Goal: Information Seeking & Learning: Learn about a topic

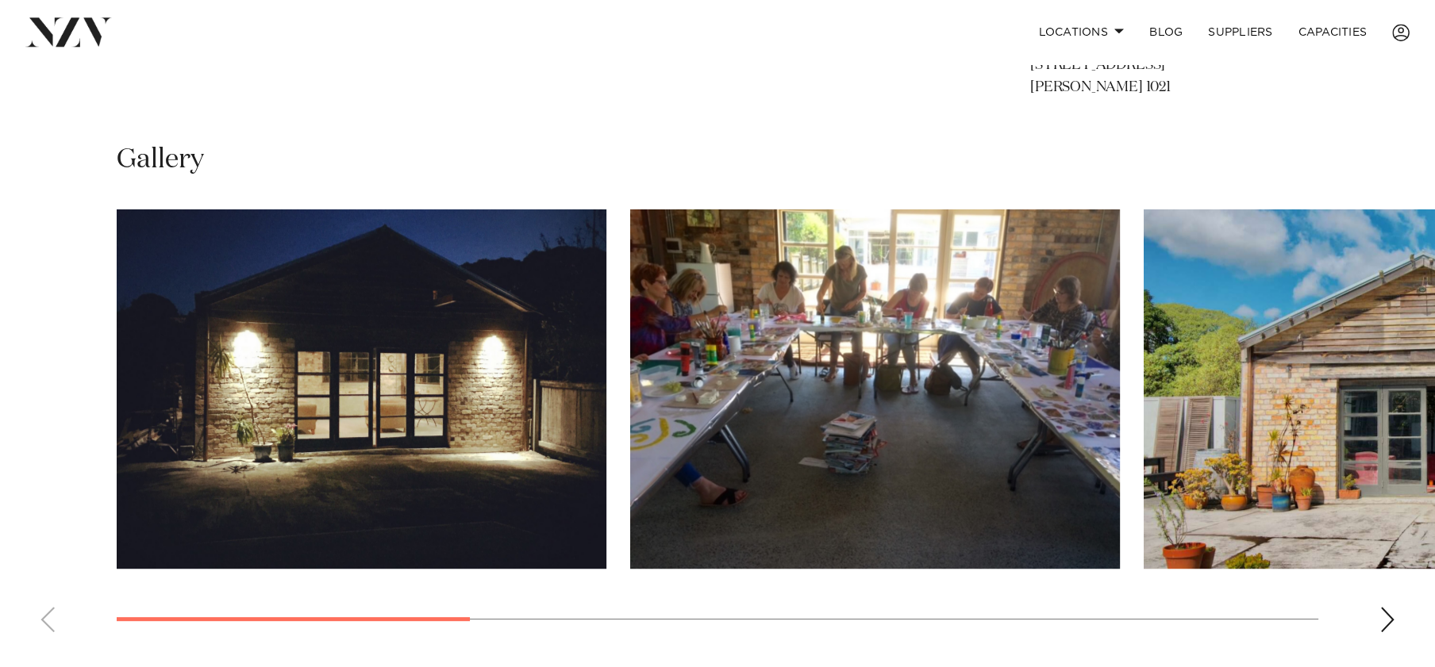
scroll to position [1097, 0]
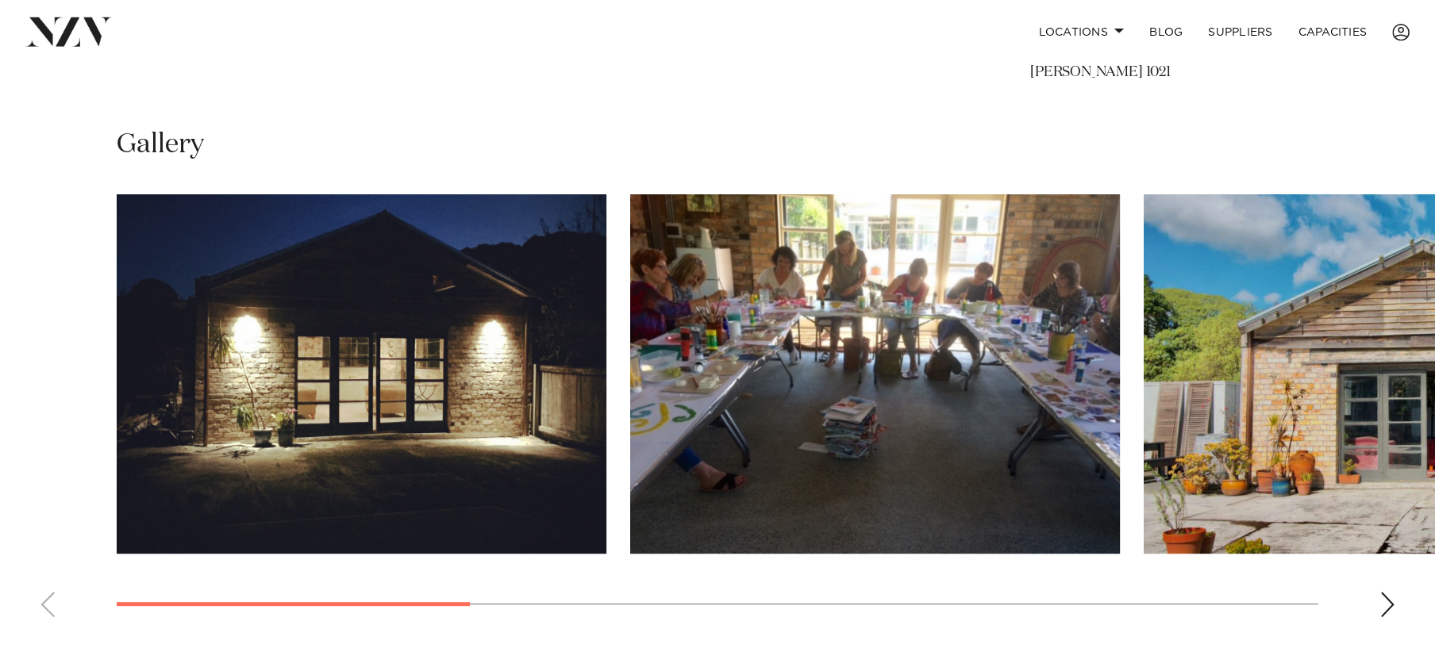
click at [526, 444] on img "1 / 8" at bounding box center [362, 373] width 490 height 359
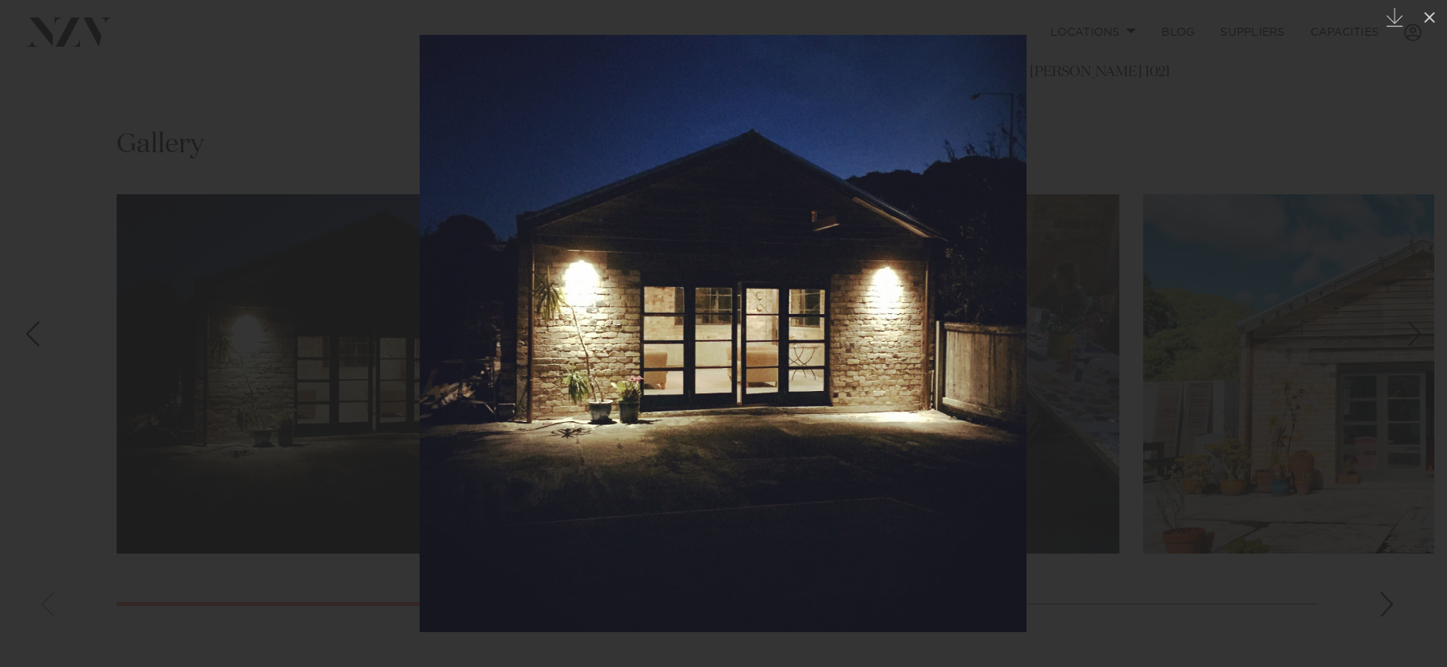
click at [1350, 367] on div at bounding box center [723, 333] width 1447 height 667
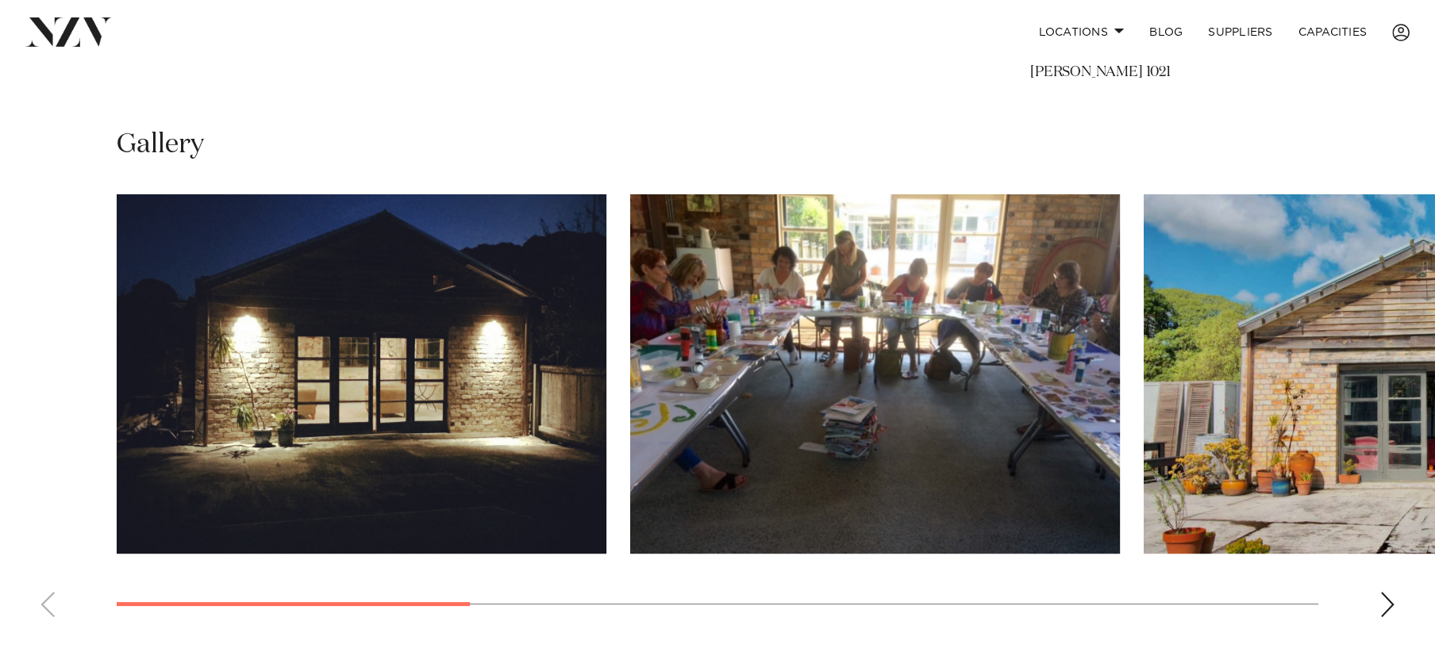
click at [1051, 449] on img "2 / 8" at bounding box center [875, 373] width 490 height 359
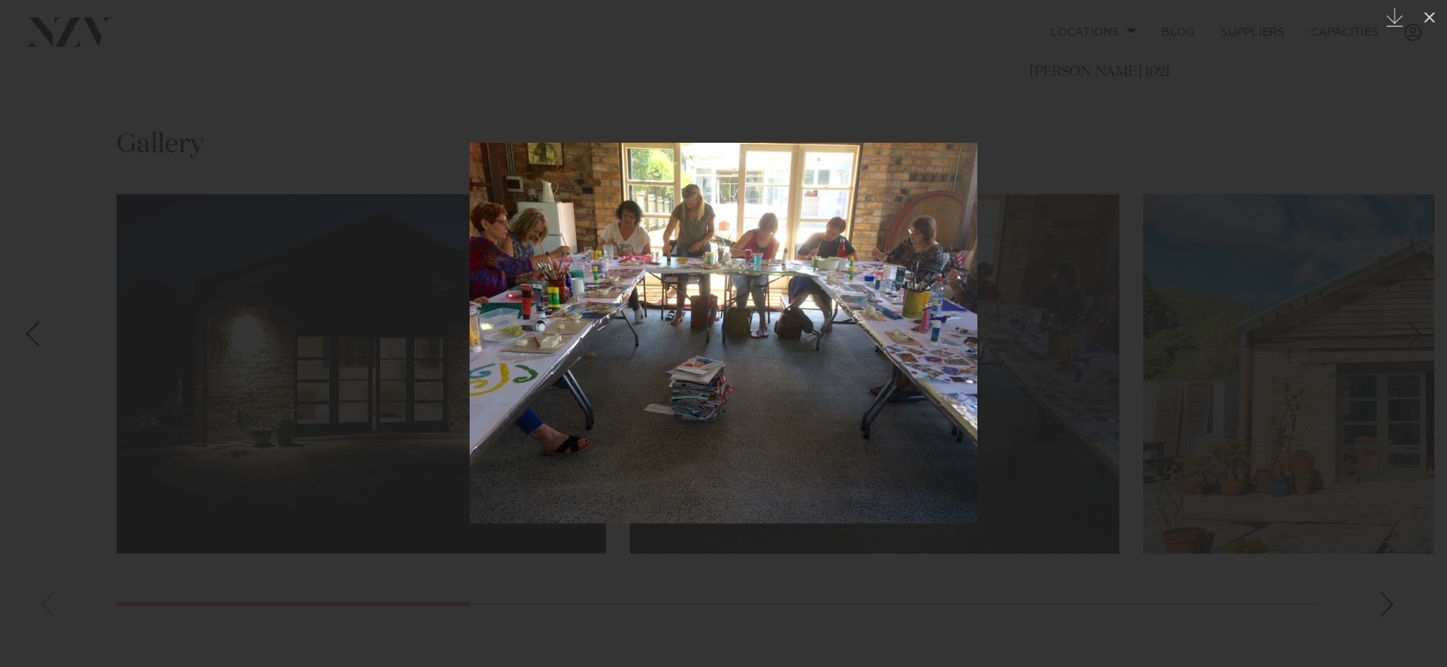
click at [947, 383] on img at bounding box center [724, 333] width 508 height 381
click at [1309, 350] on div at bounding box center [723, 333] width 1447 height 667
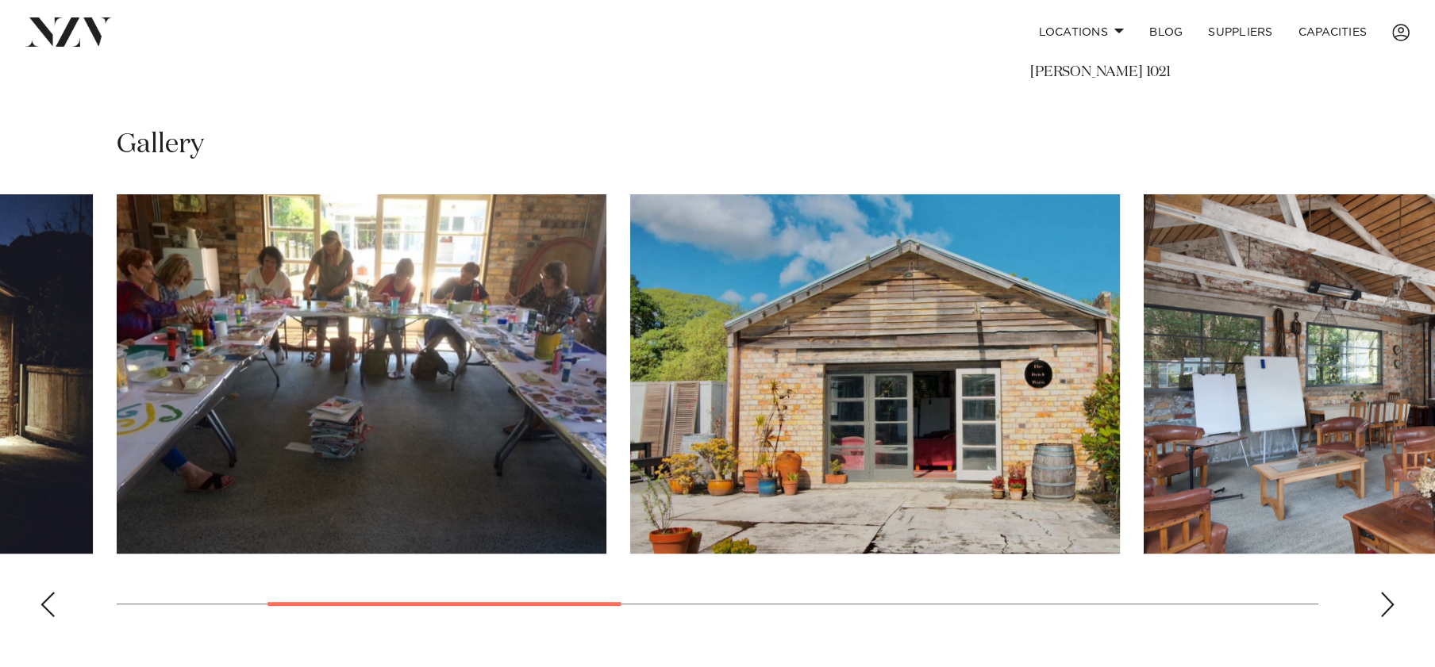
click at [970, 425] on img "3 / 8" at bounding box center [875, 373] width 490 height 359
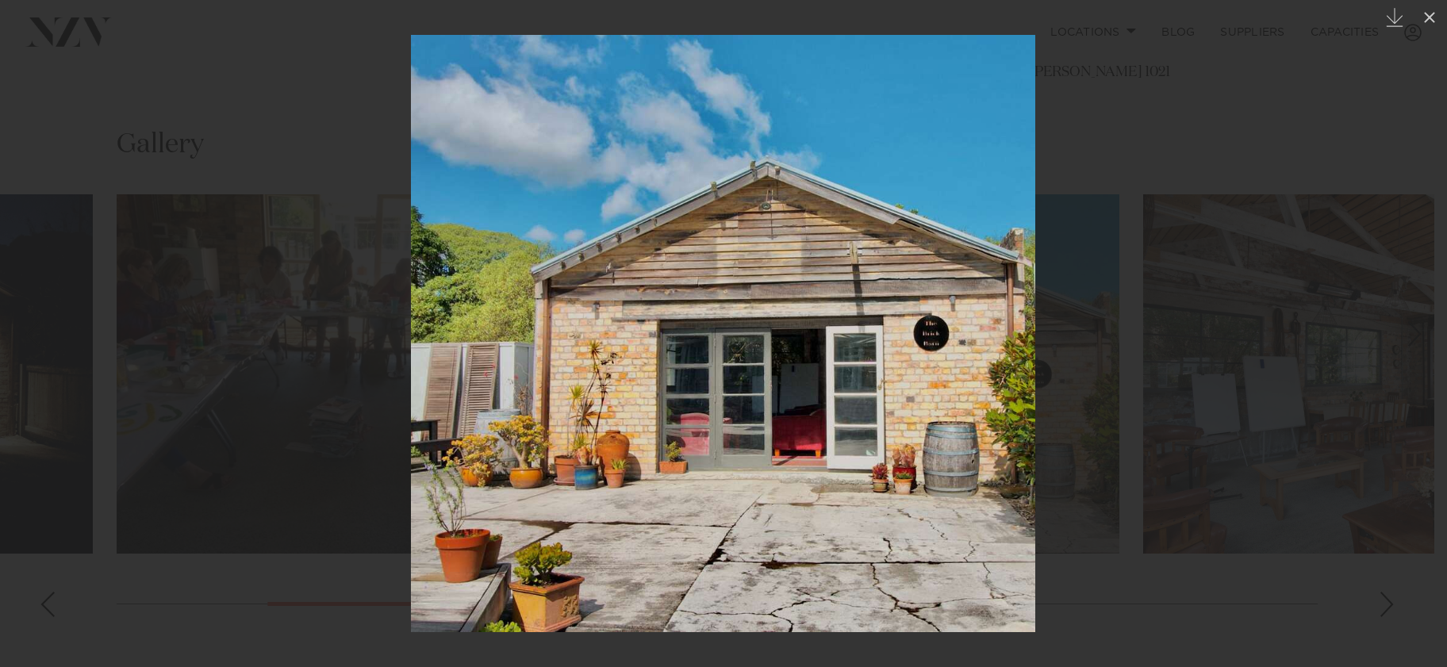
click at [1082, 386] on div at bounding box center [723, 333] width 1447 height 667
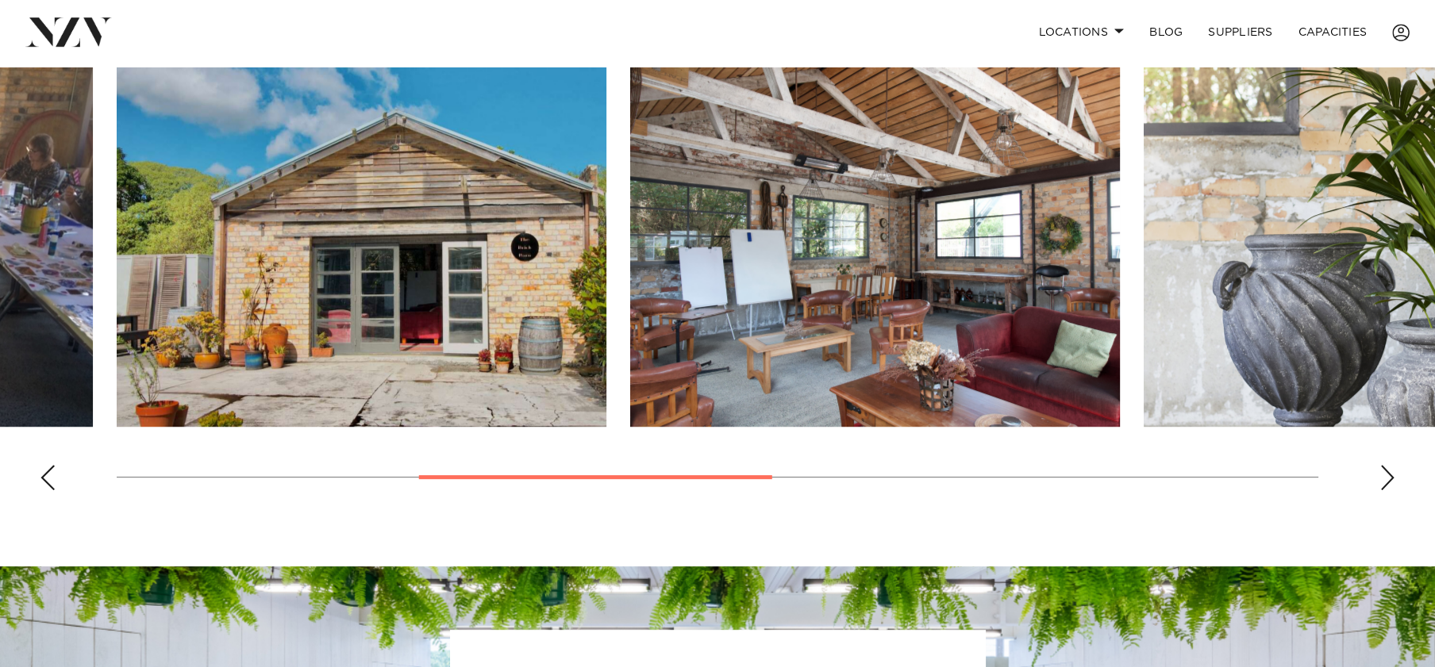
scroll to position [1177, 0]
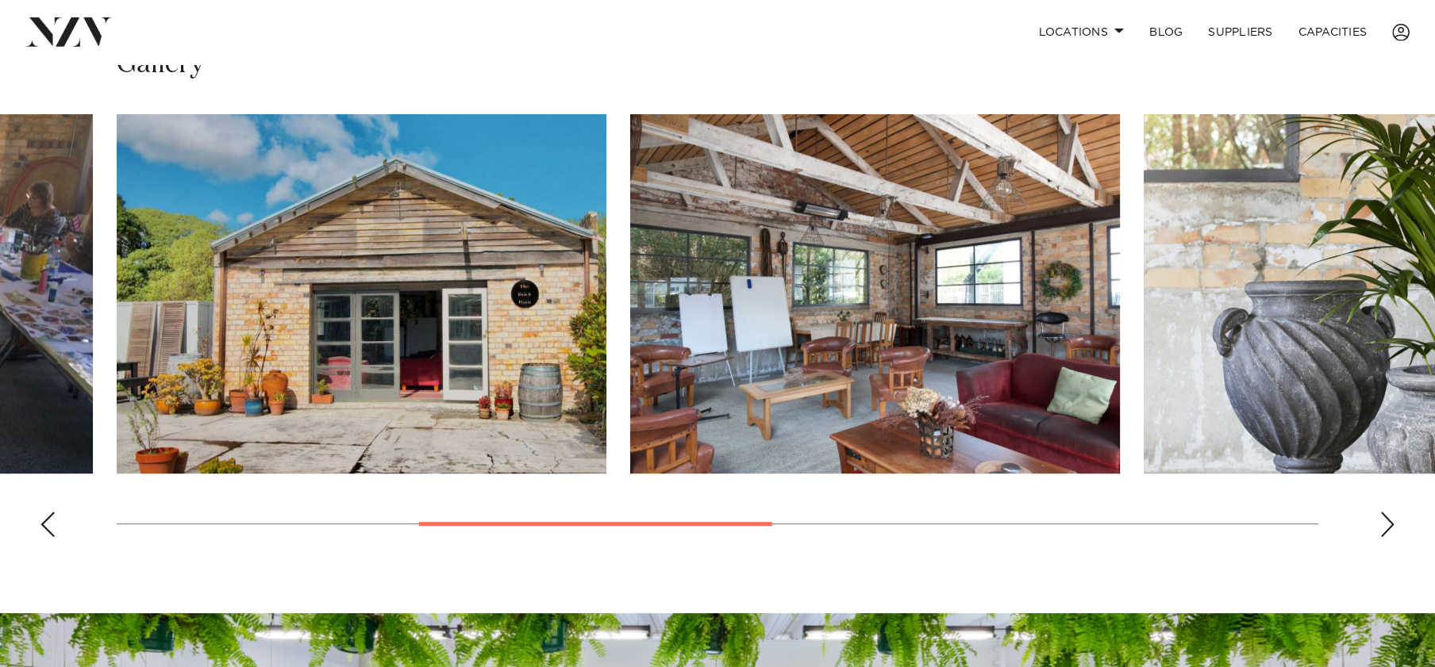
click at [1314, 342] on img "5 / 8" at bounding box center [1388, 293] width 490 height 359
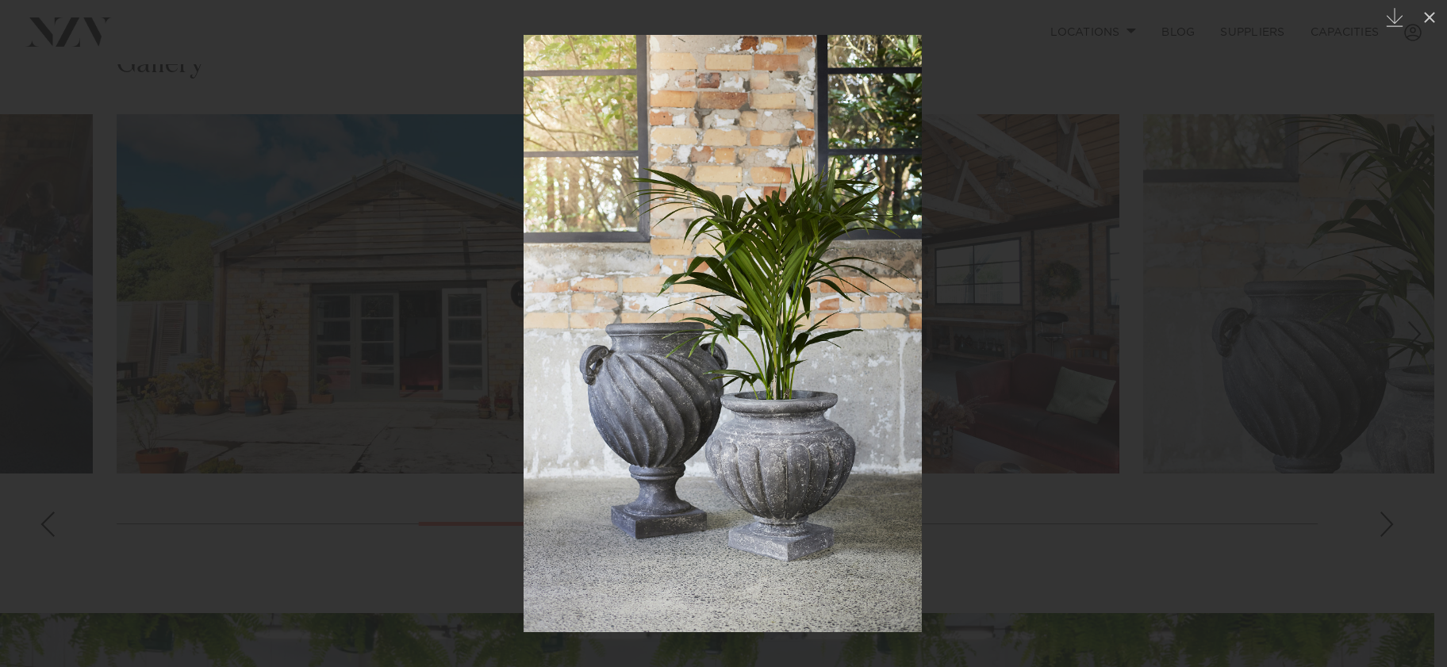
click at [1359, 314] on div at bounding box center [723, 333] width 1447 height 667
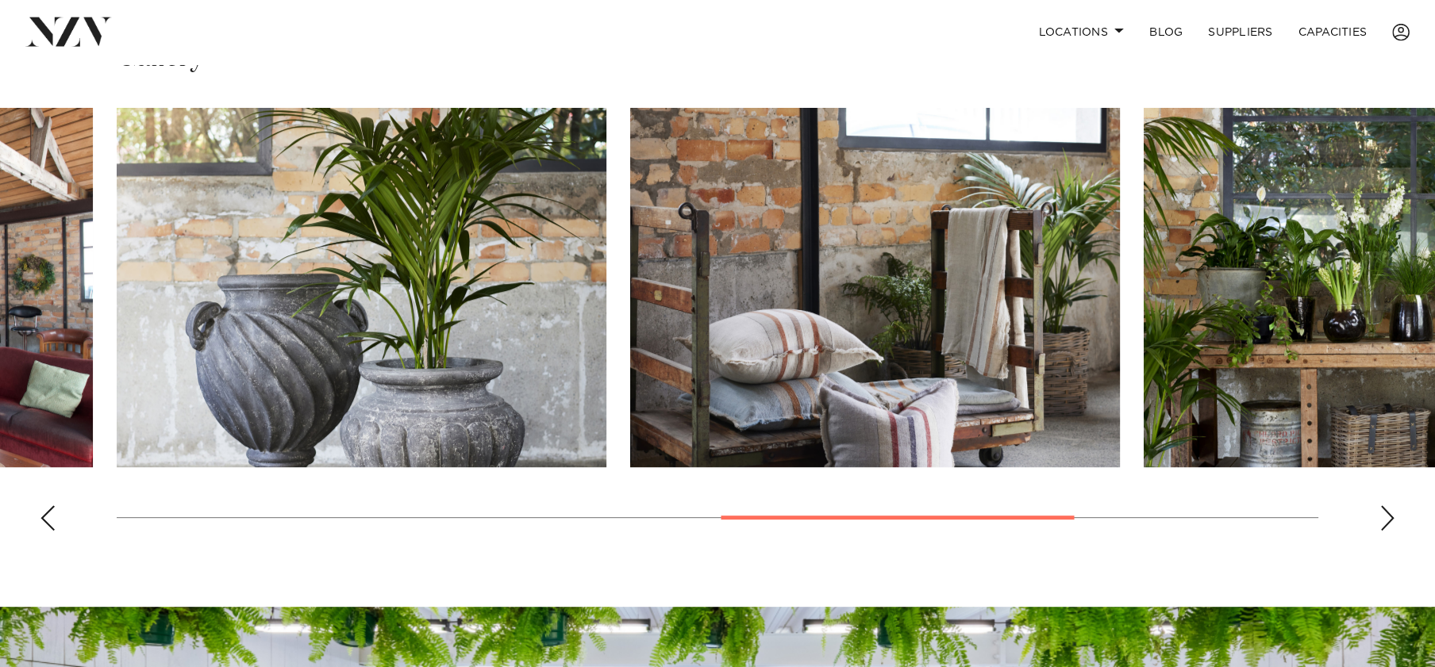
scroll to position [1137, 0]
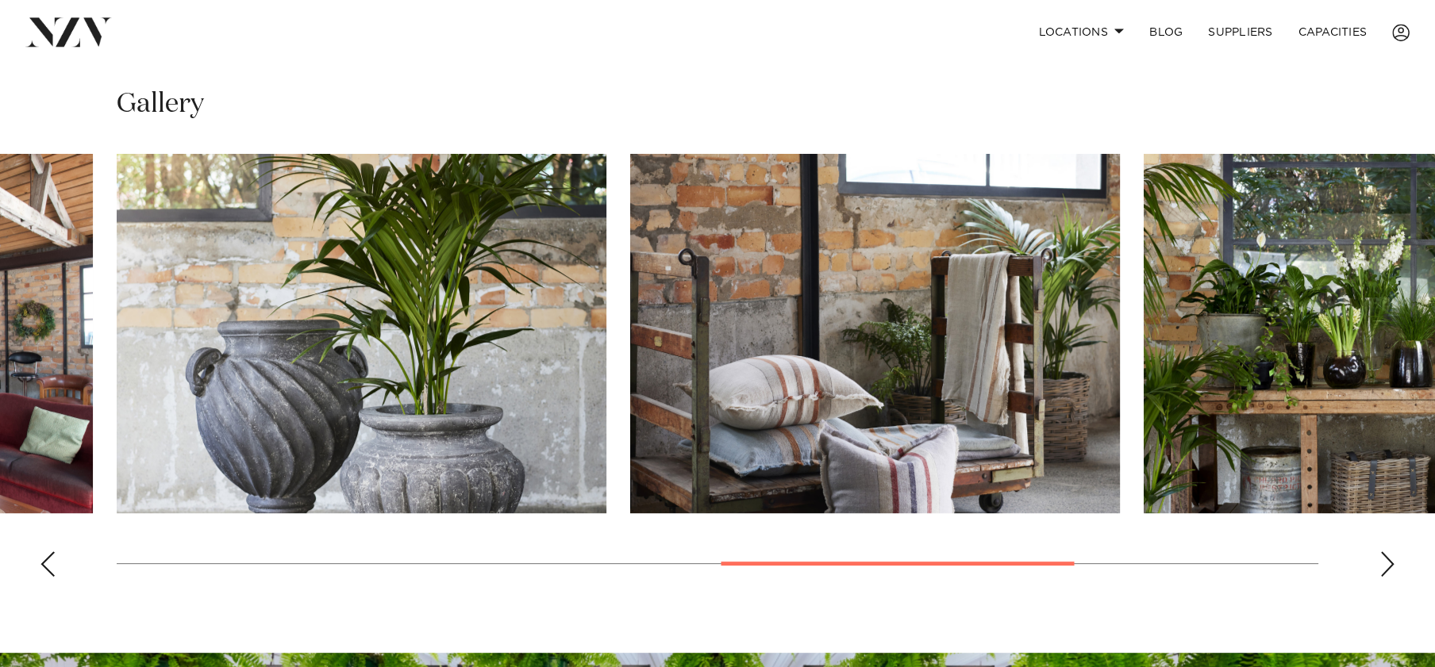
click at [1020, 399] on img "6 / 8" at bounding box center [875, 333] width 490 height 359
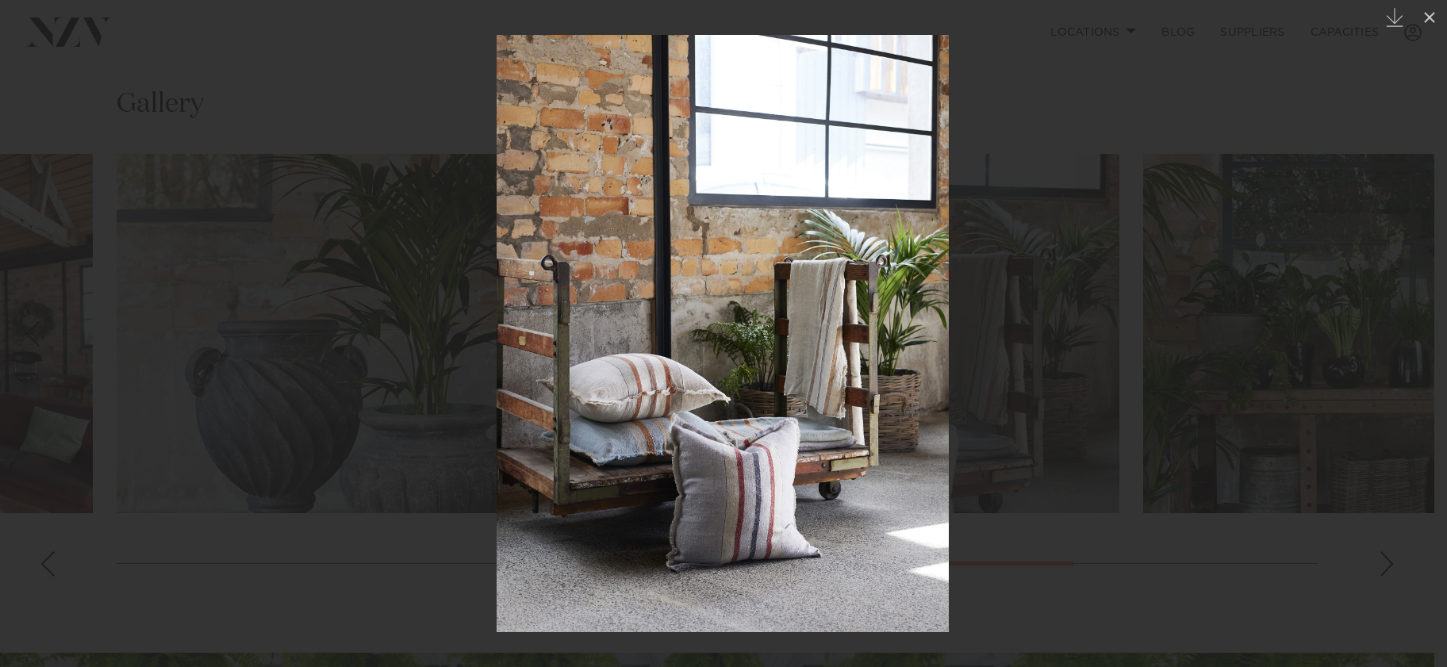
click at [1306, 352] on div at bounding box center [723, 333] width 1447 height 667
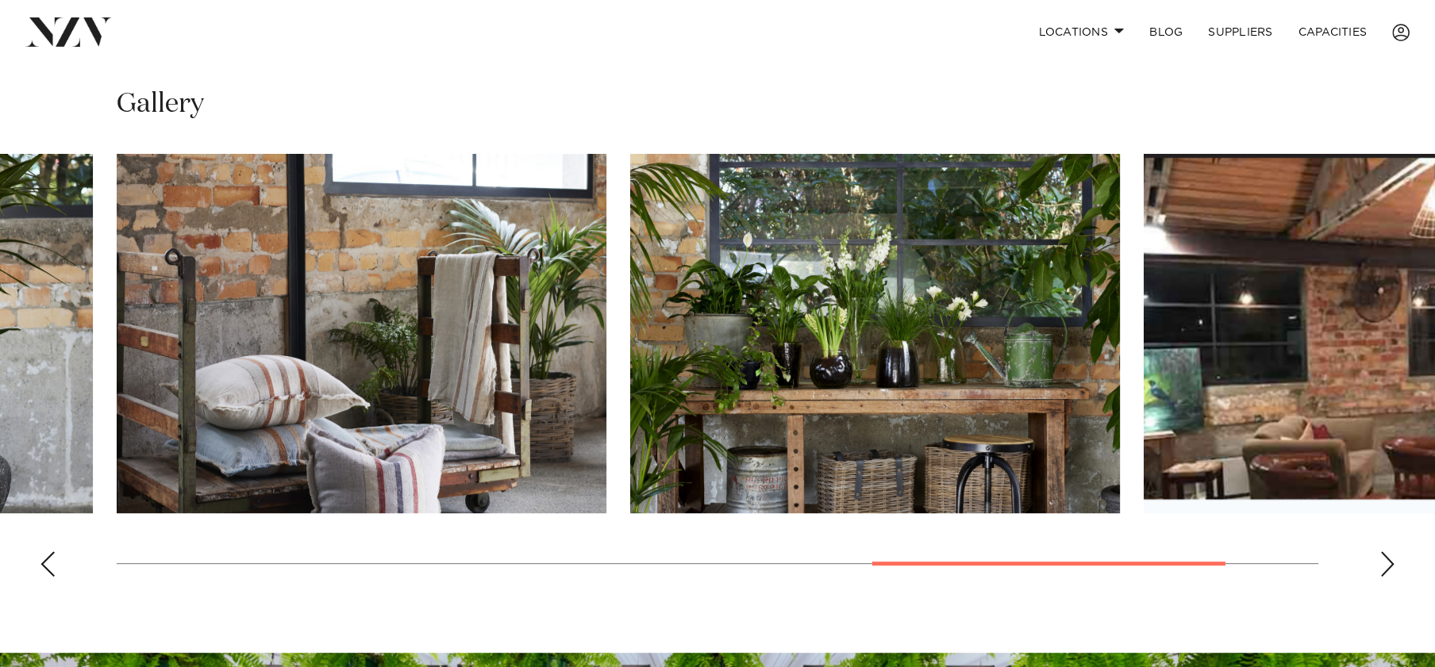
click at [1377, 573] on swiper-container at bounding box center [717, 372] width 1435 height 436
click at [1391, 559] on div "Next slide" at bounding box center [1387, 564] width 16 height 25
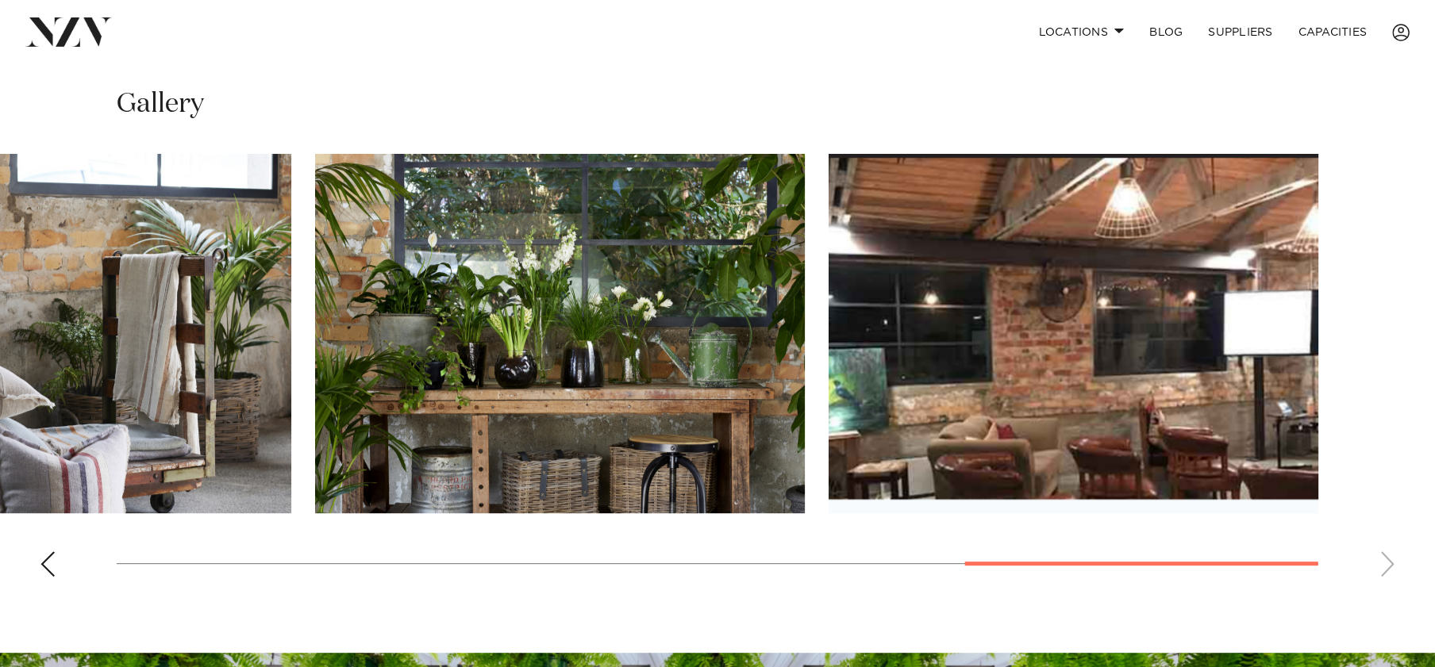
click at [1391, 559] on swiper-container at bounding box center [717, 372] width 1435 height 436
click at [1389, 565] on swiper-container at bounding box center [717, 372] width 1435 height 436
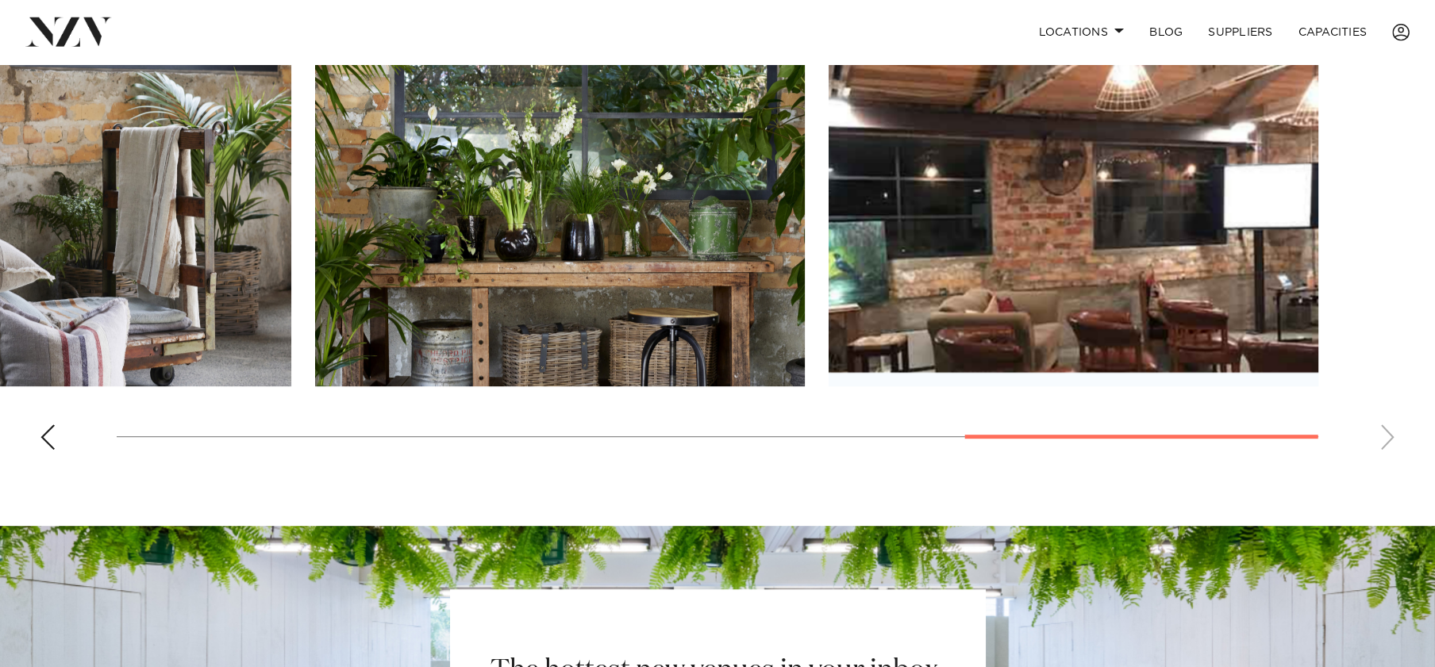
scroll to position [1249, 0]
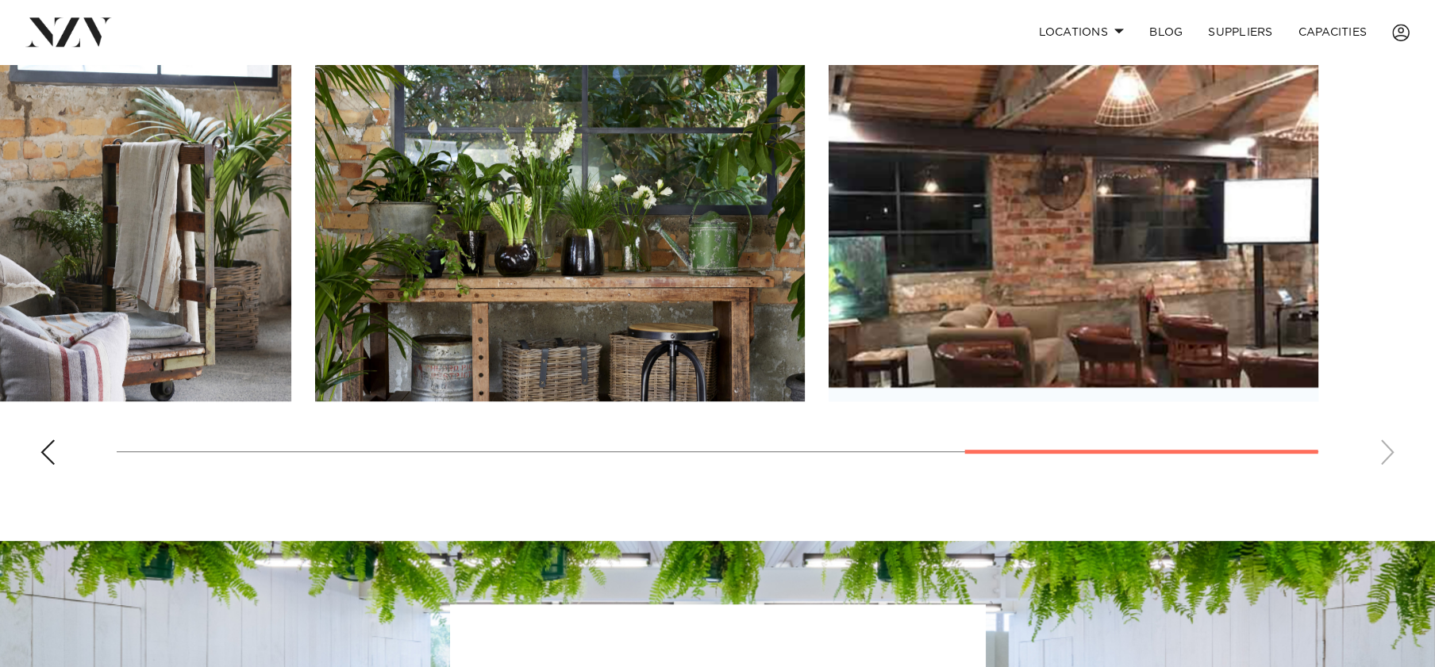
click at [1389, 448] on swiper-container at bounding box center [717, 260] width 1435 height 436
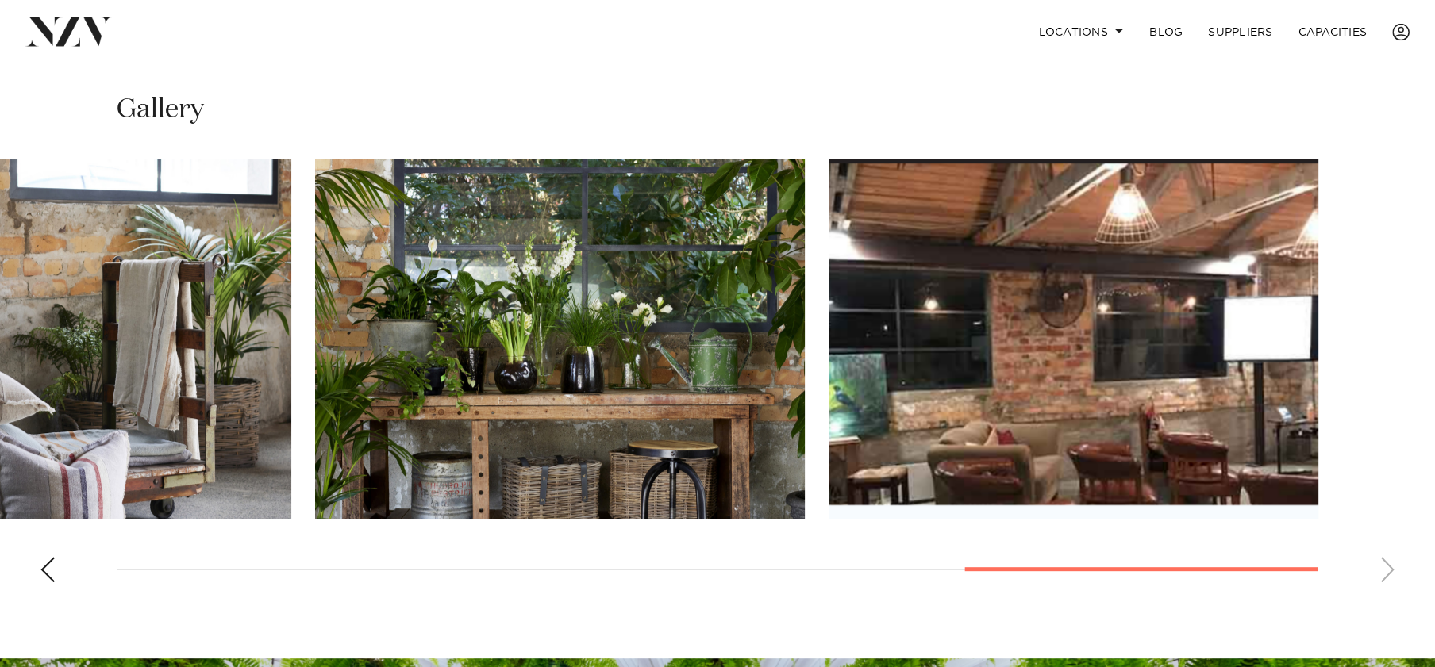
scroll to position [1143, 0]
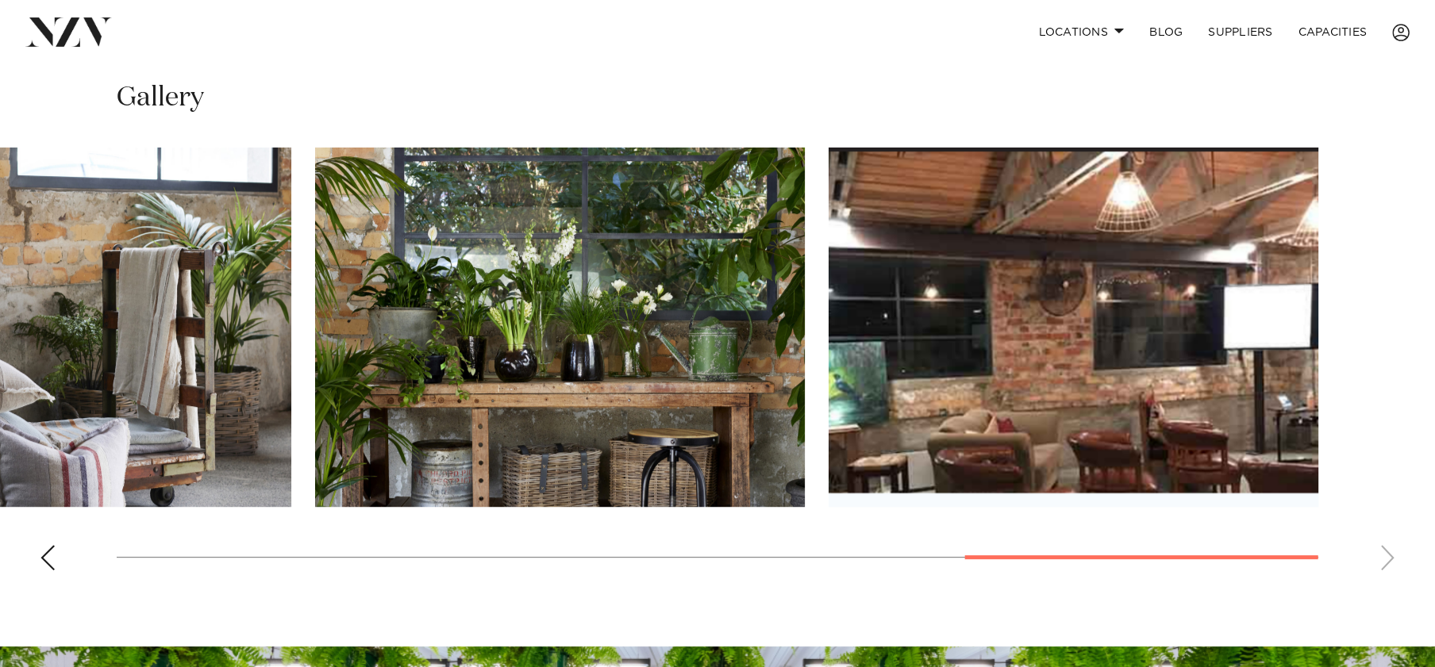
click at [44, 555] on div "Previous slide" at bounding box center [48, 557] width 16 height 25
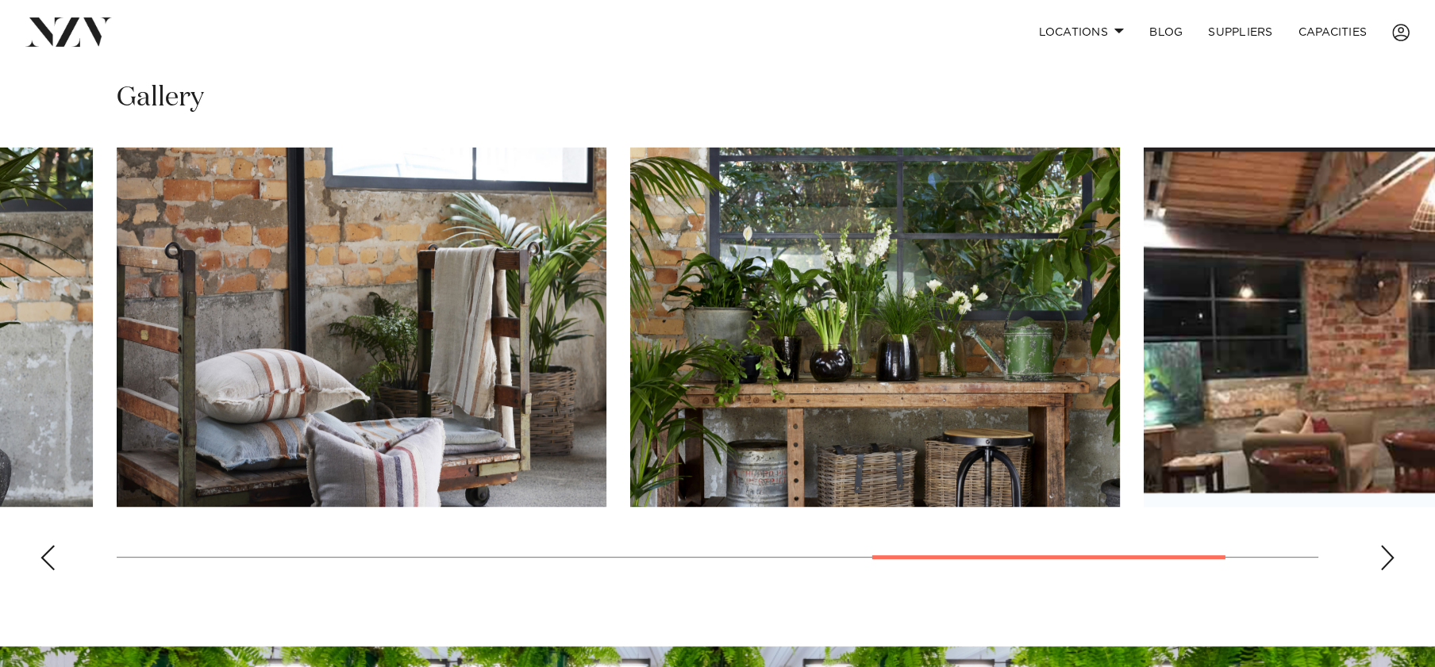
click at [44, 555] on div "Previous slide" at bounding box center [48, 557] width 16 height 25
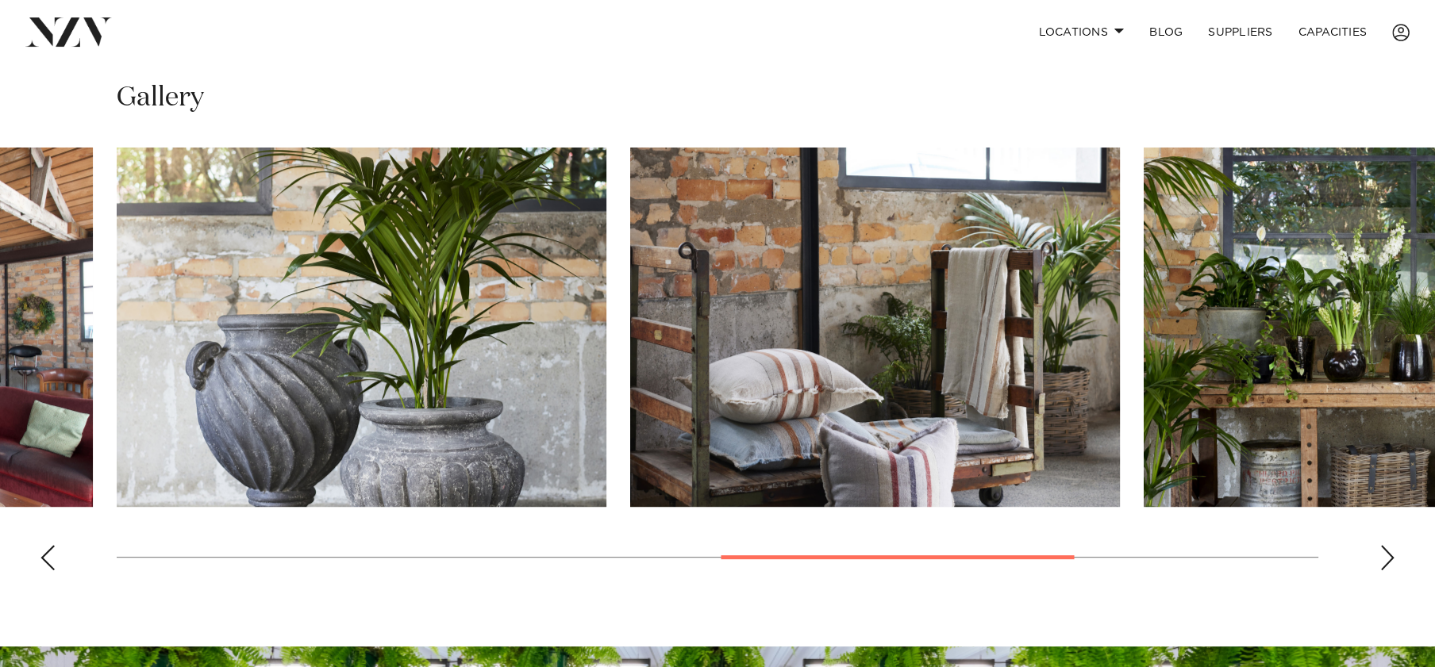
click at [44, 555] on div "Previous slide" at bounding box center [48, 557] width 16 height 25
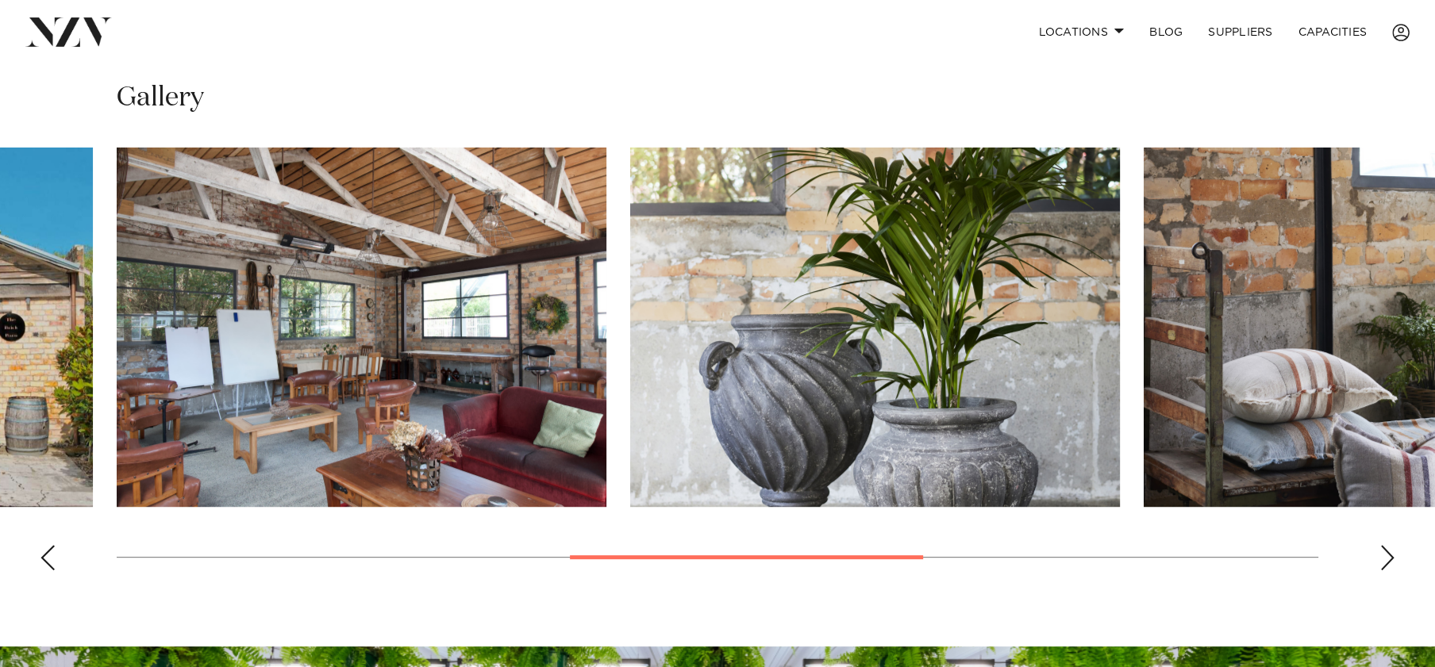
click at [44, 555] on div "Previous slide" at bounding box center [48, 557] width 16 height 25
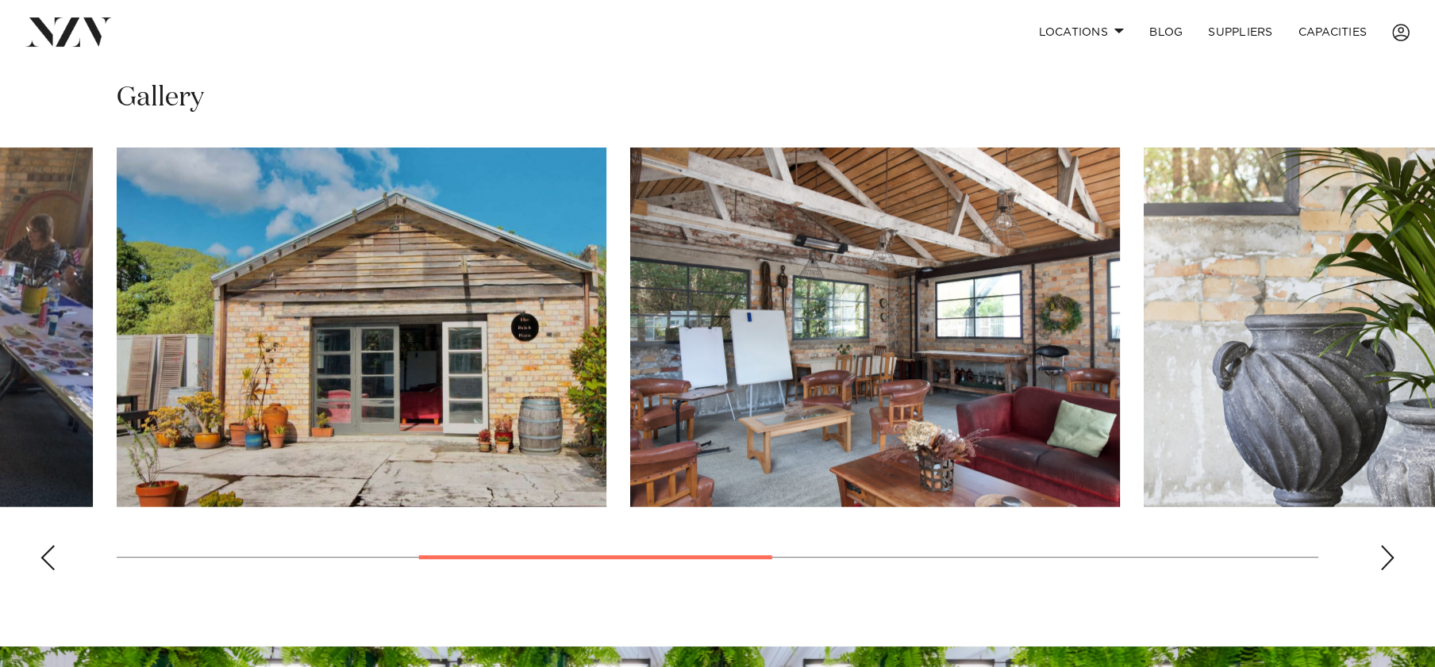
click at [44, 555] on div "Previous slide" at bounding box center [48, 557] width 16 height 25
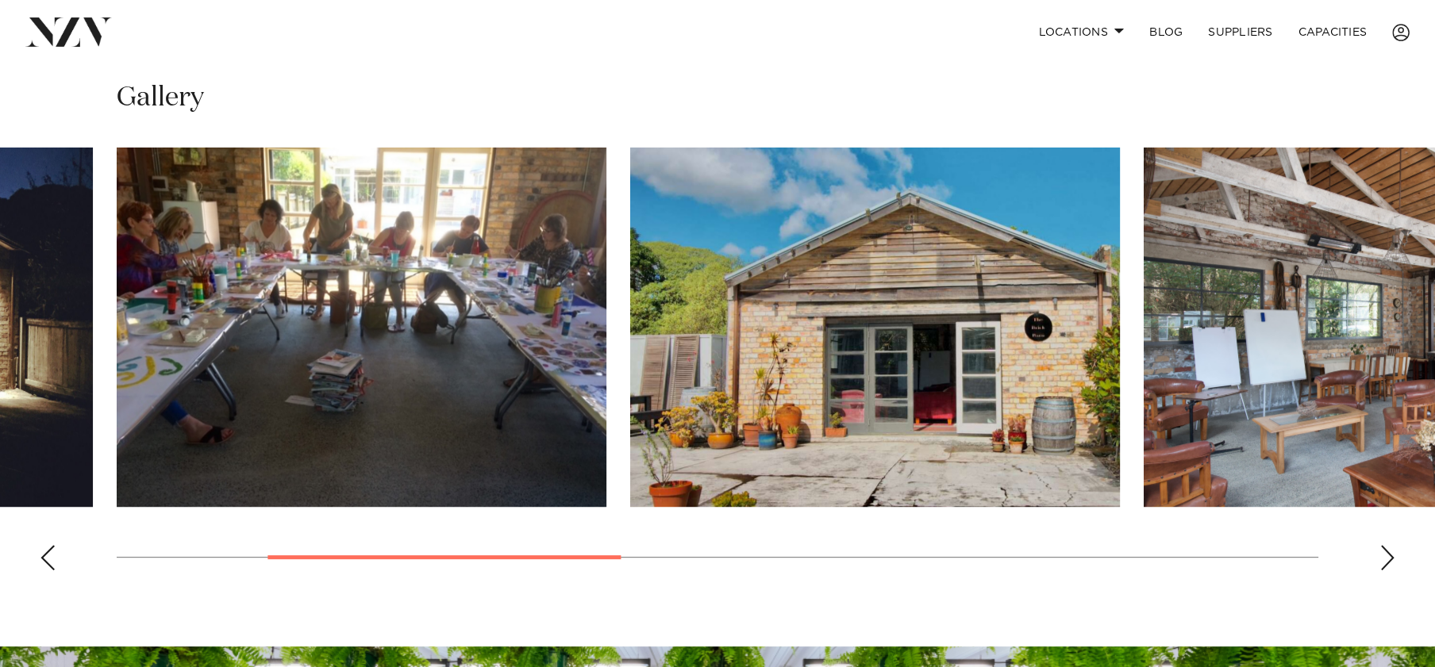
click at [44, 555] on div "Previous slide" at bounding box center [48, 557] width 16 height 25
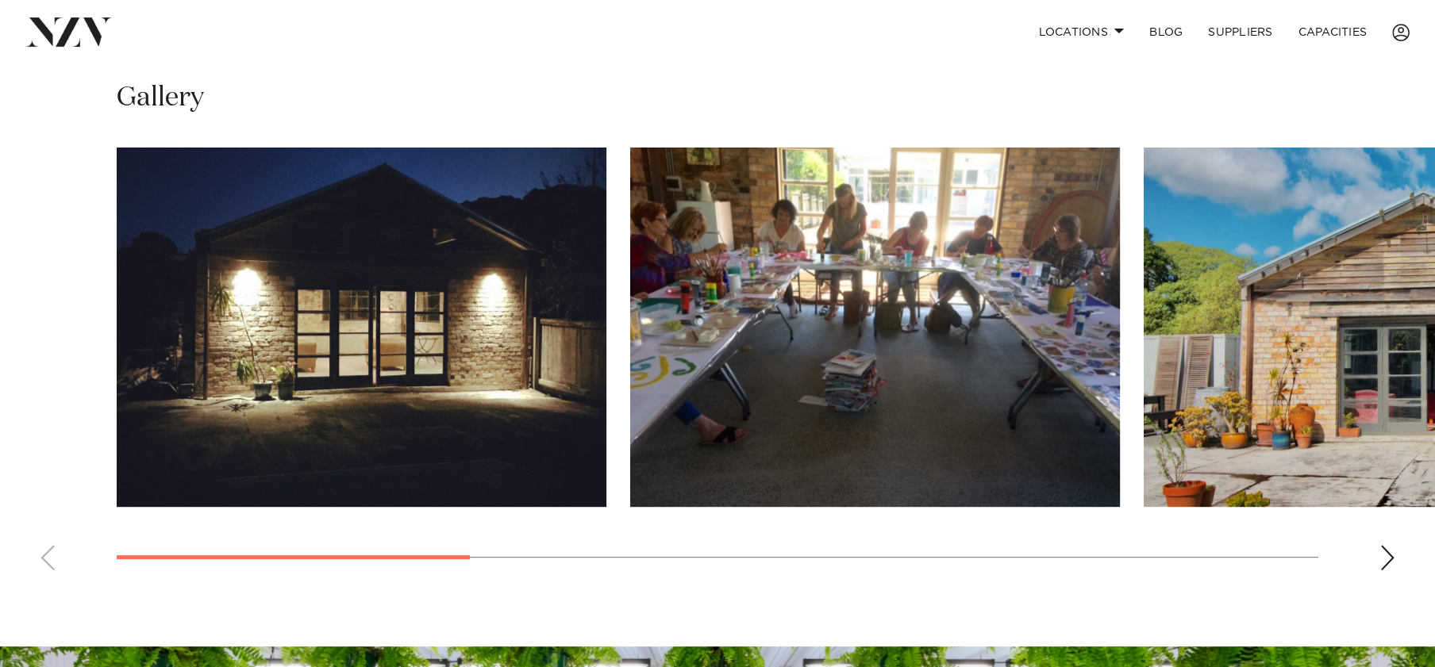
click at [44, 555] on swiper-container at bounding box center [717, 366] width 1435 height 436
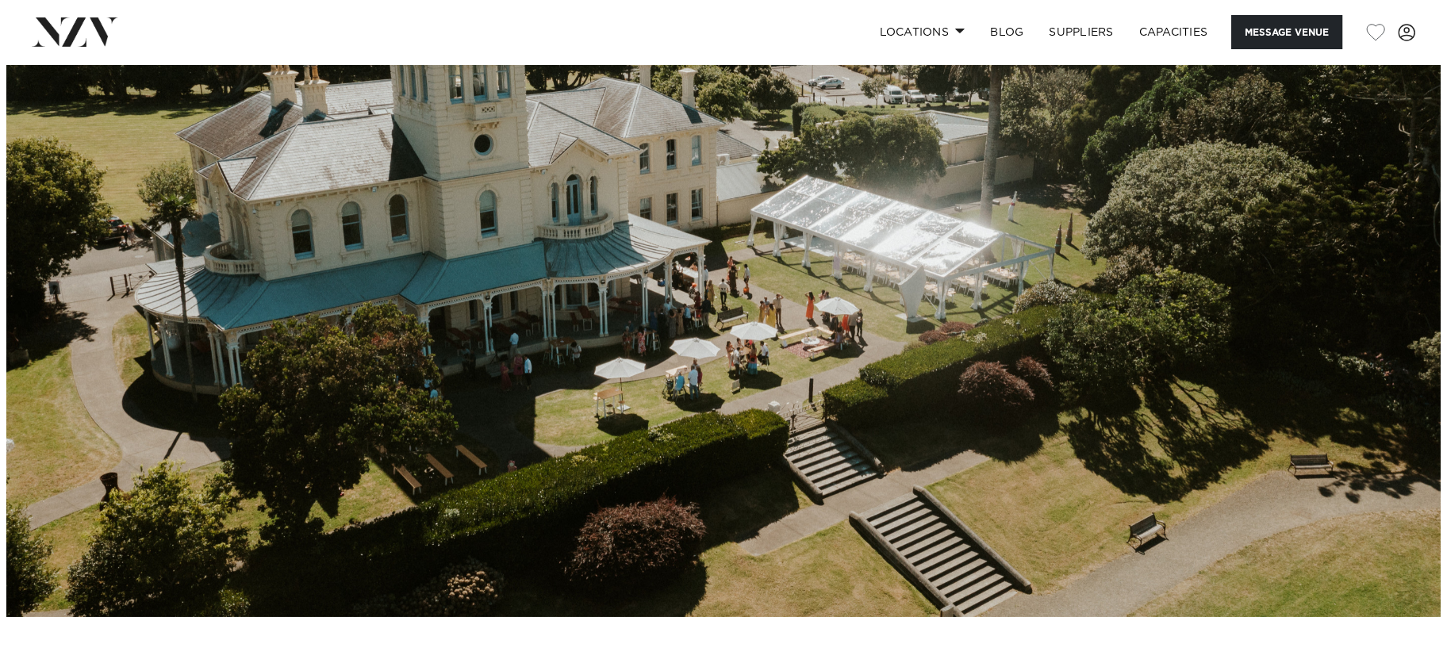
scroll to position [75, 0]
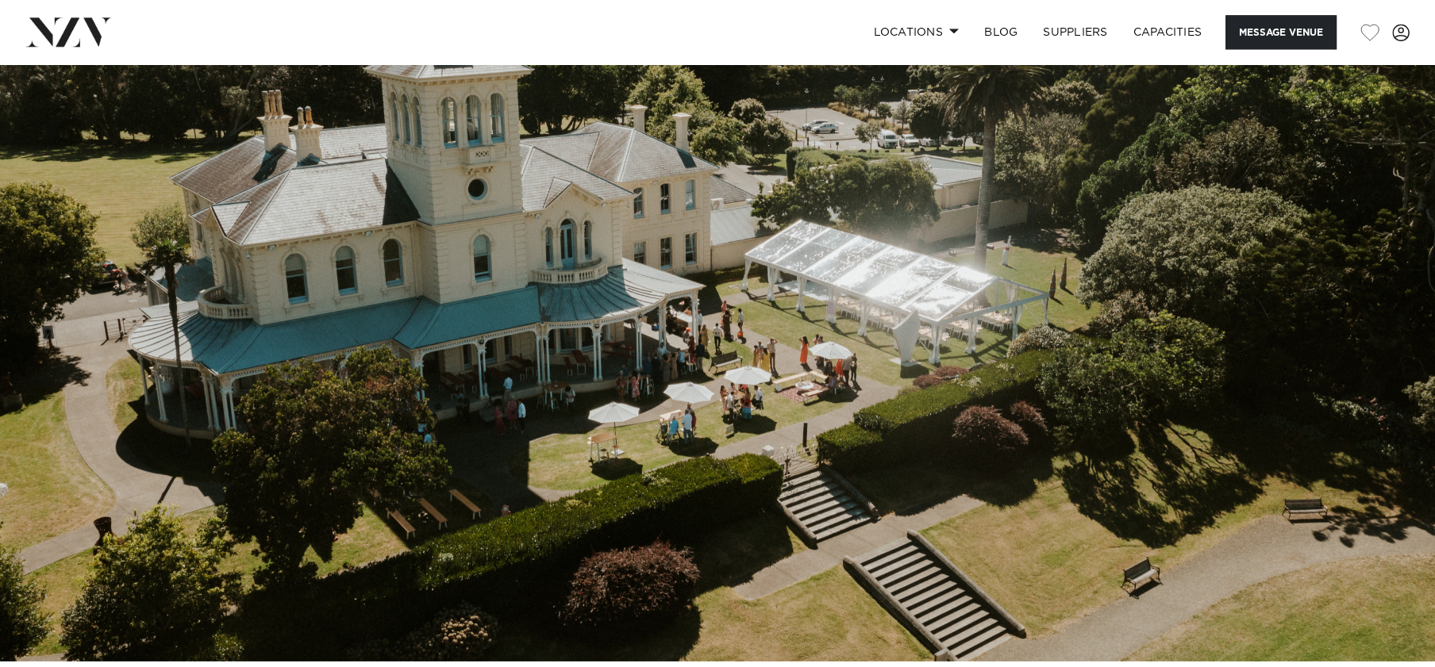
click at [1376, 332] on img at bounding box center [717, 325] width 1435 height 673
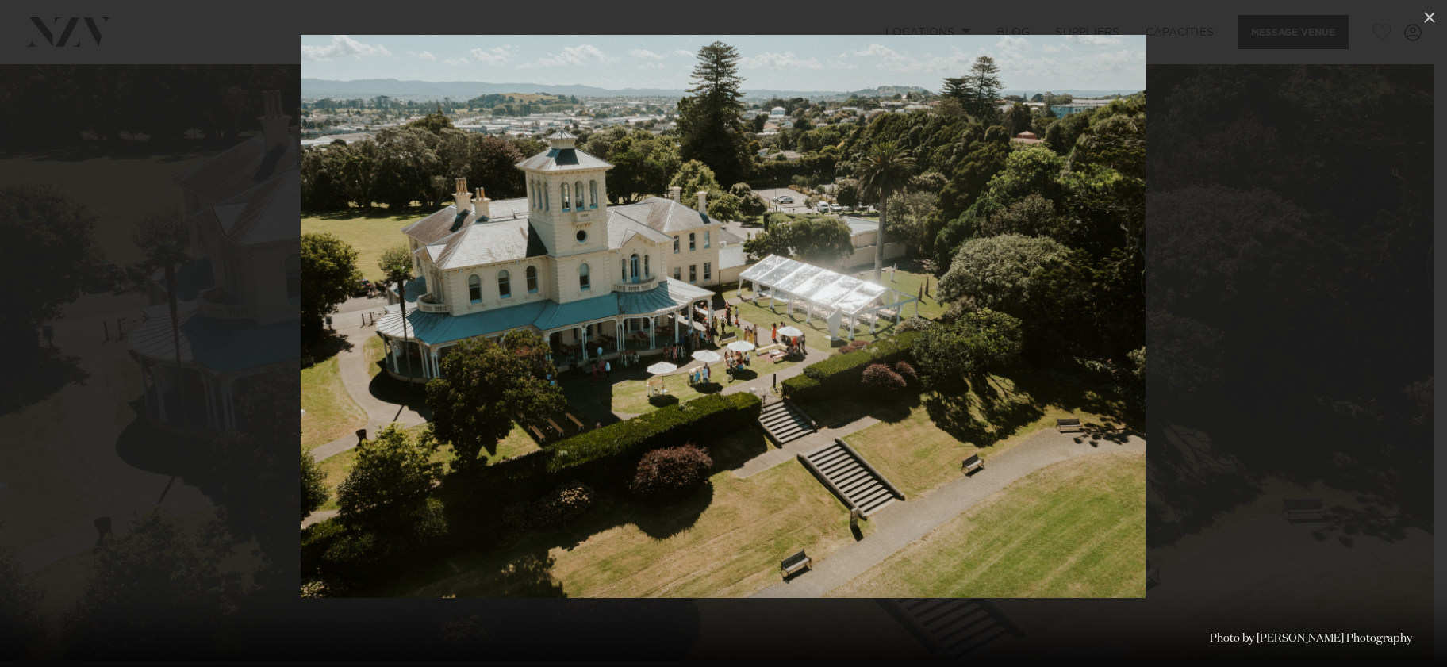
click at [1147, 341] on div at bounding box center [723, 333] width 1447 height 667
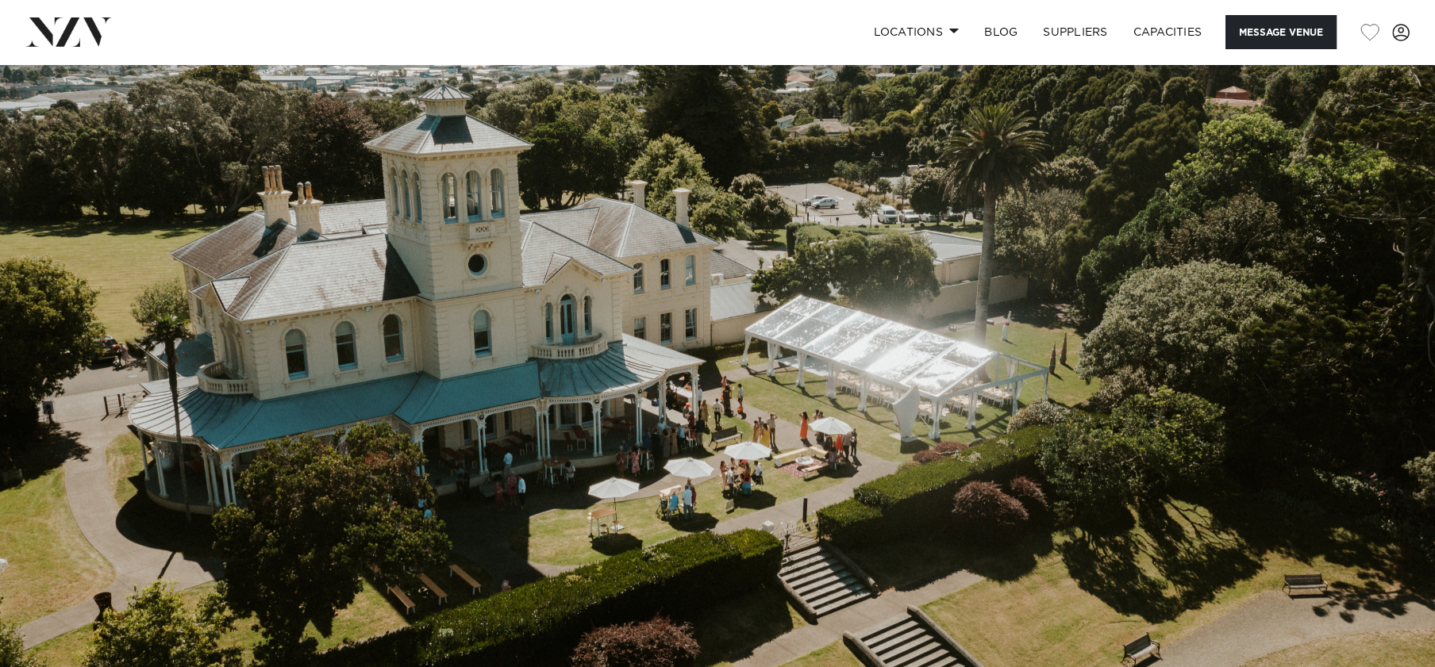
click at [1147, 341] on img at bounding box center [717, 400] width 1435 height 673
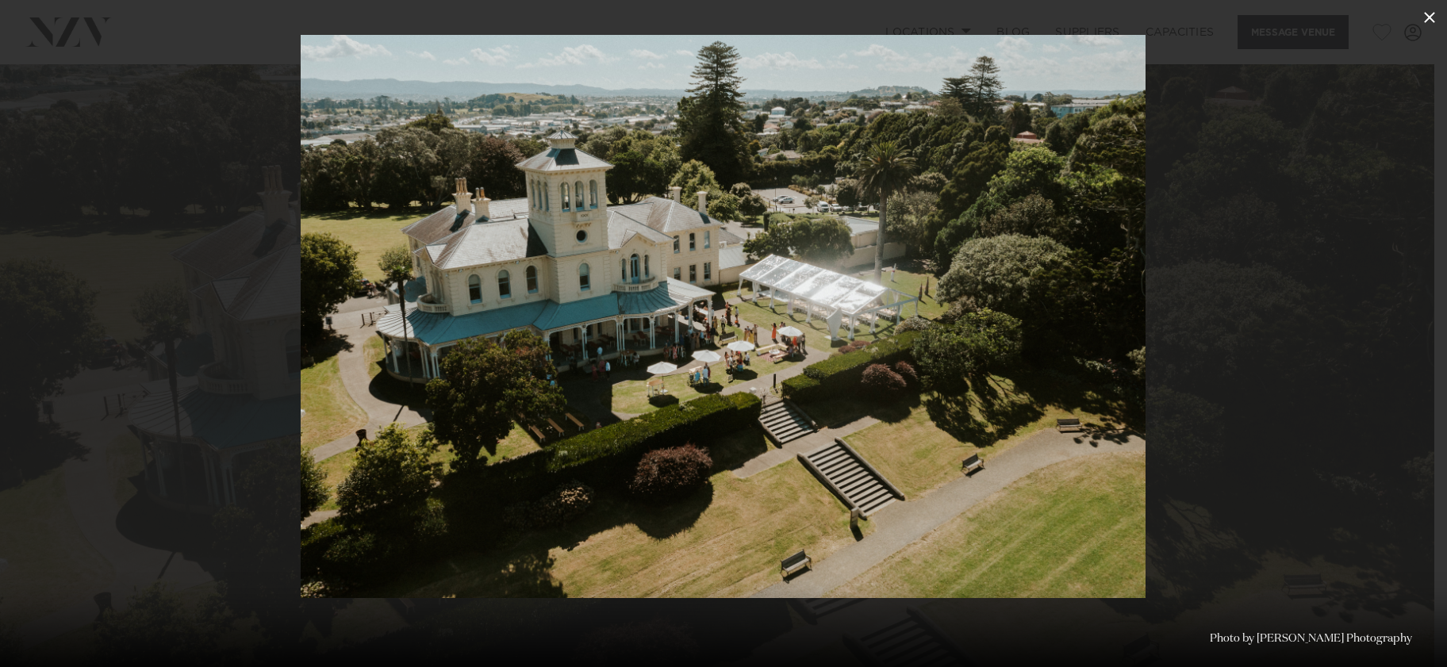
click at [1430, 8] on icon at bounding box center [1429, 17] width 19 height 19
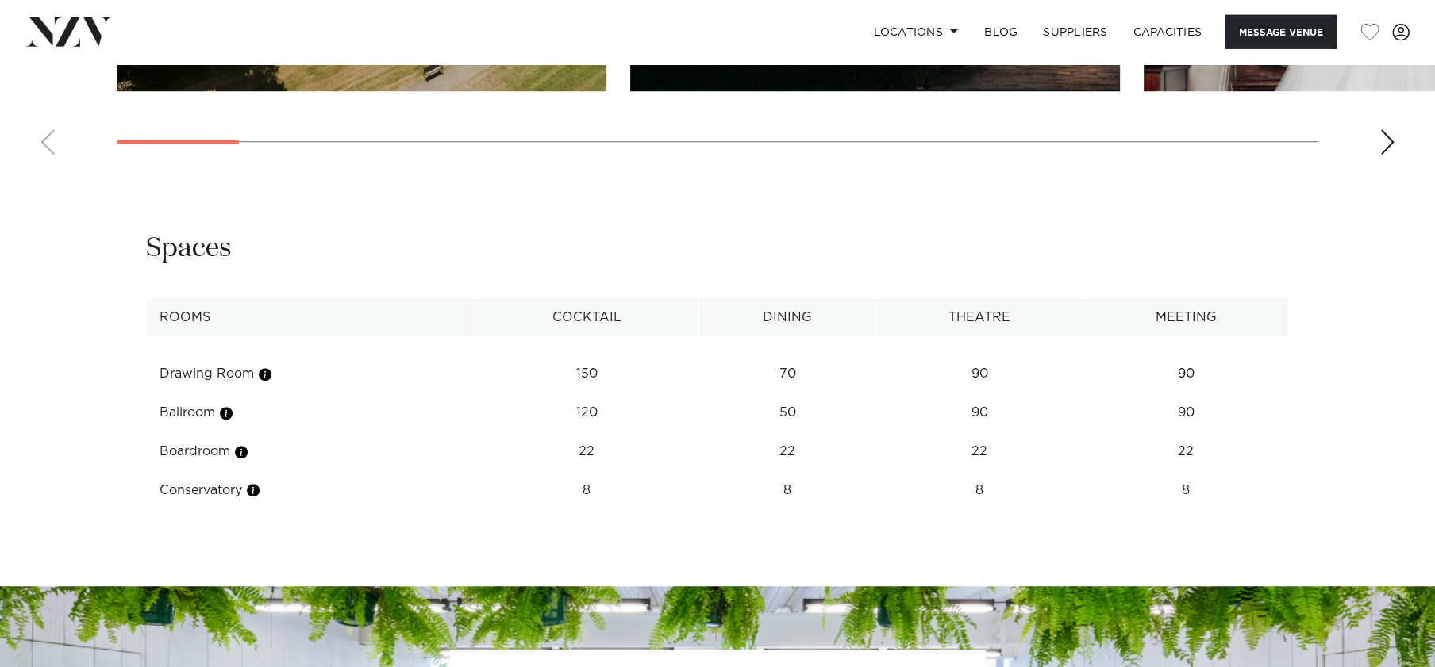
scroll to position [1974, 0]
